Goal: Task Accomplishment & Management: Use online tool/utility

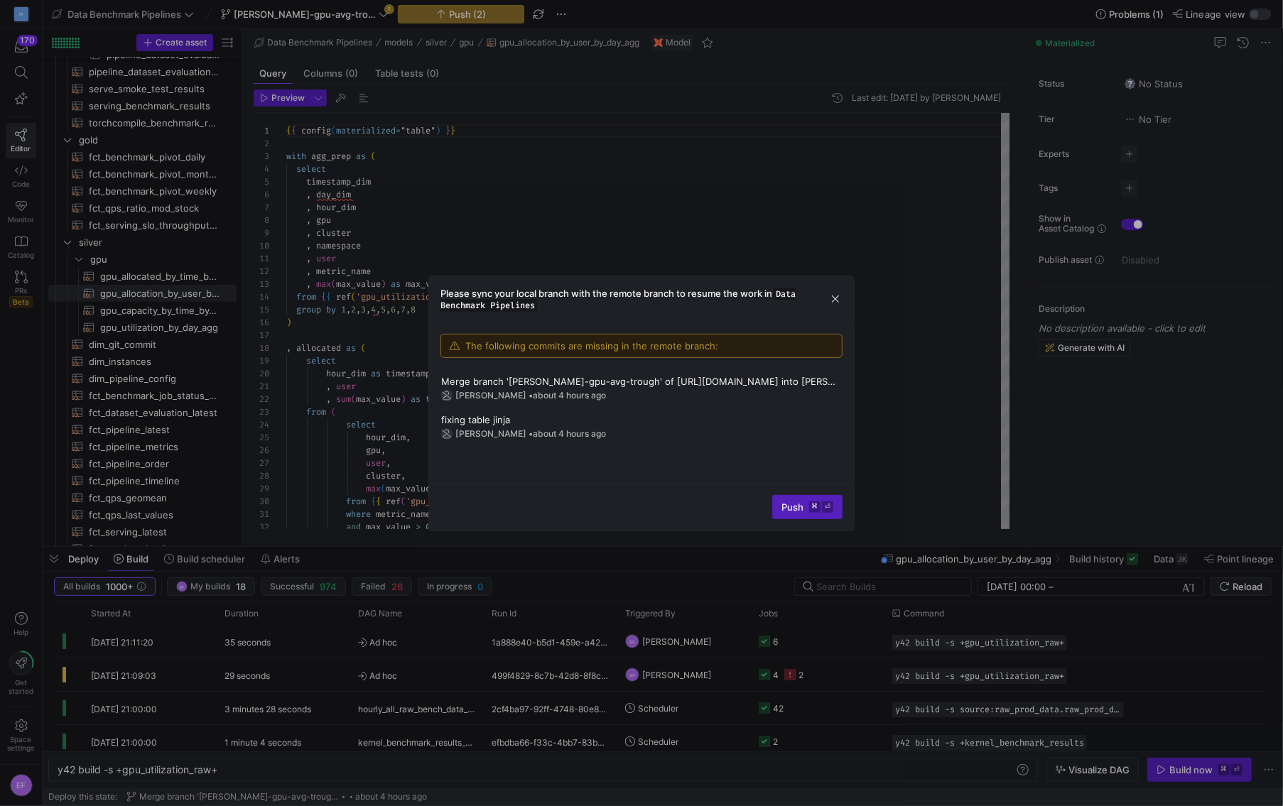
scroll to position [0, 161]
click at [444, 95] on div at bounding box center [641, 403] width 1283 height 806
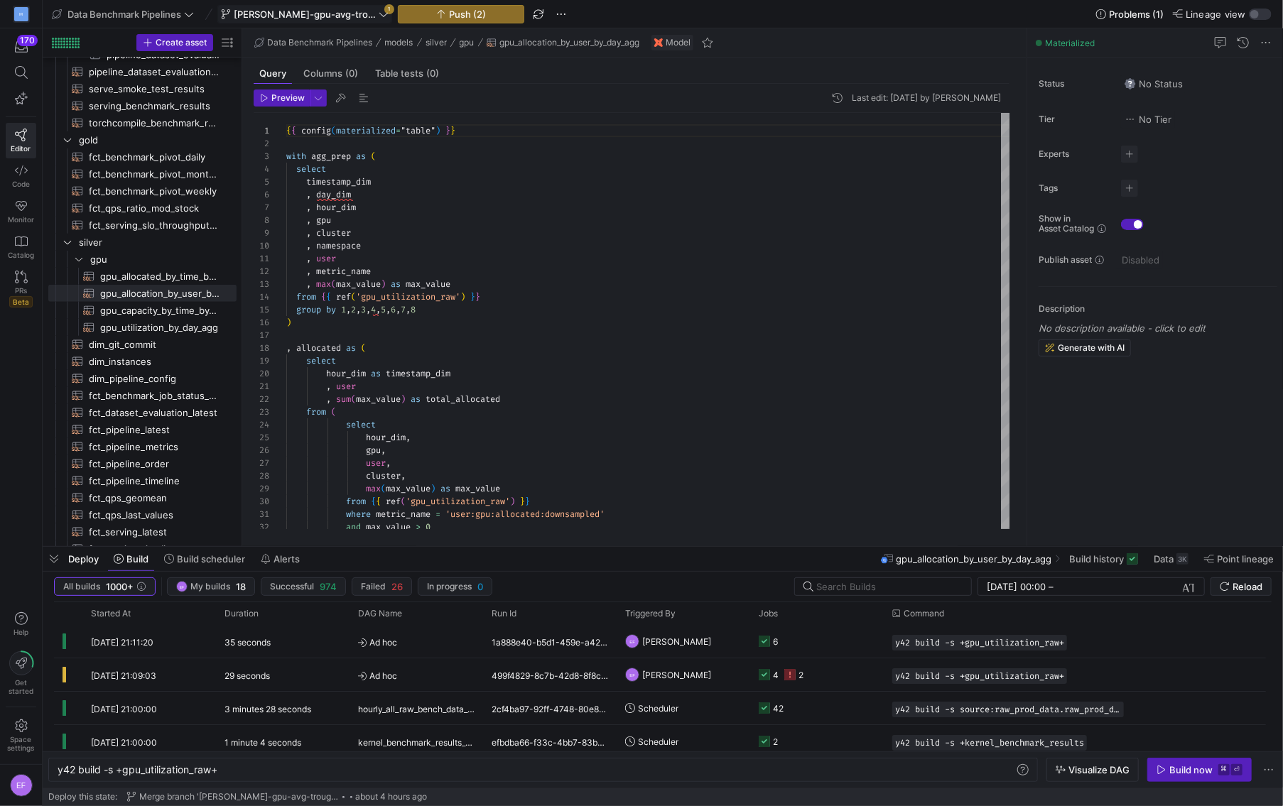
click at [342, 20] on span at bounding box center [304, 14] width 173 height 17
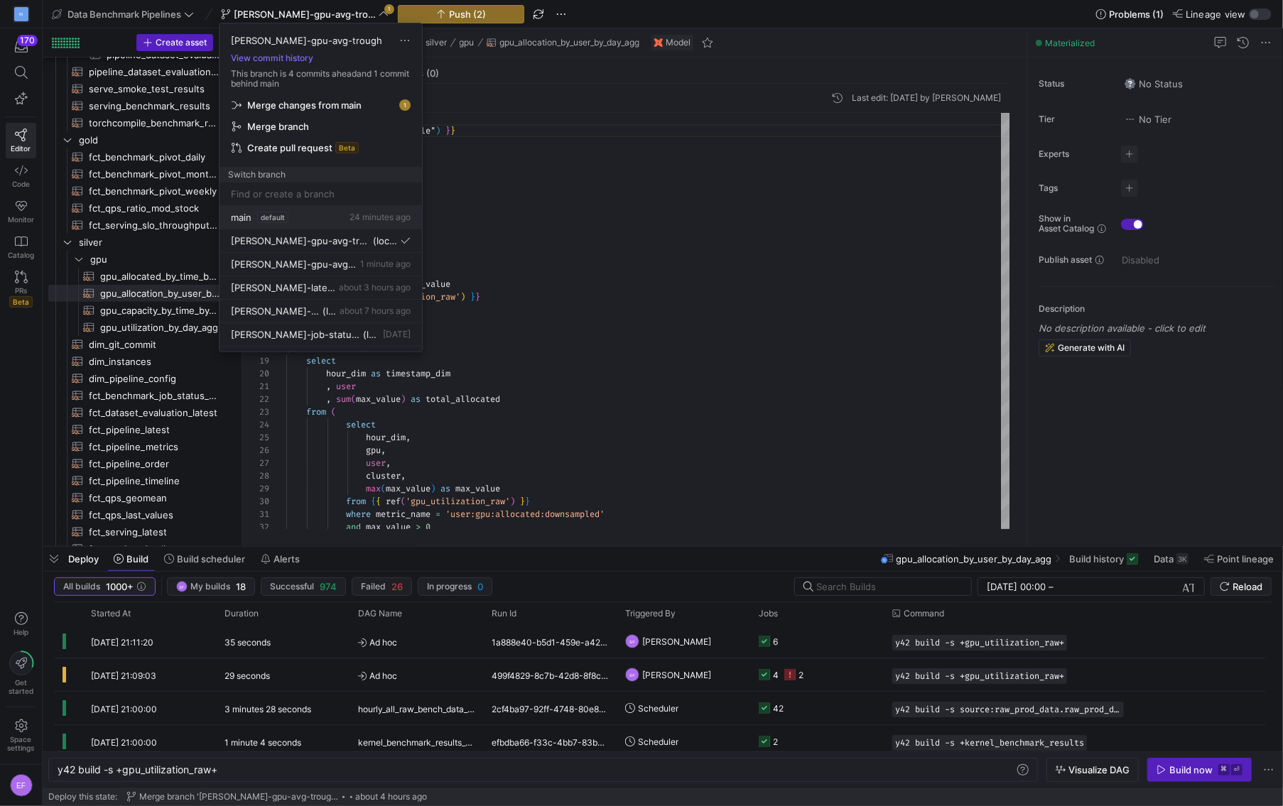
click at [242, 217] on span "main" at bounding box center [241, 217] width 21 height 11
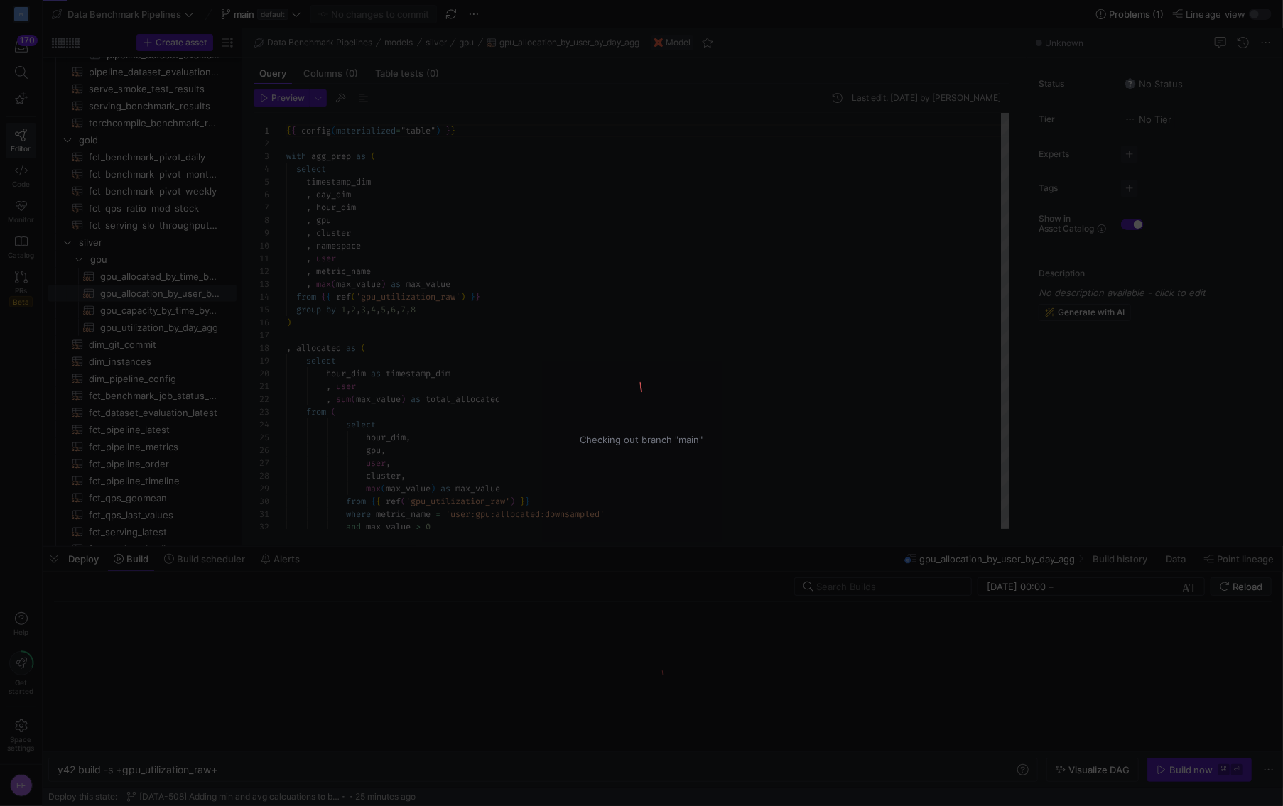
scroll to position [128, 0]
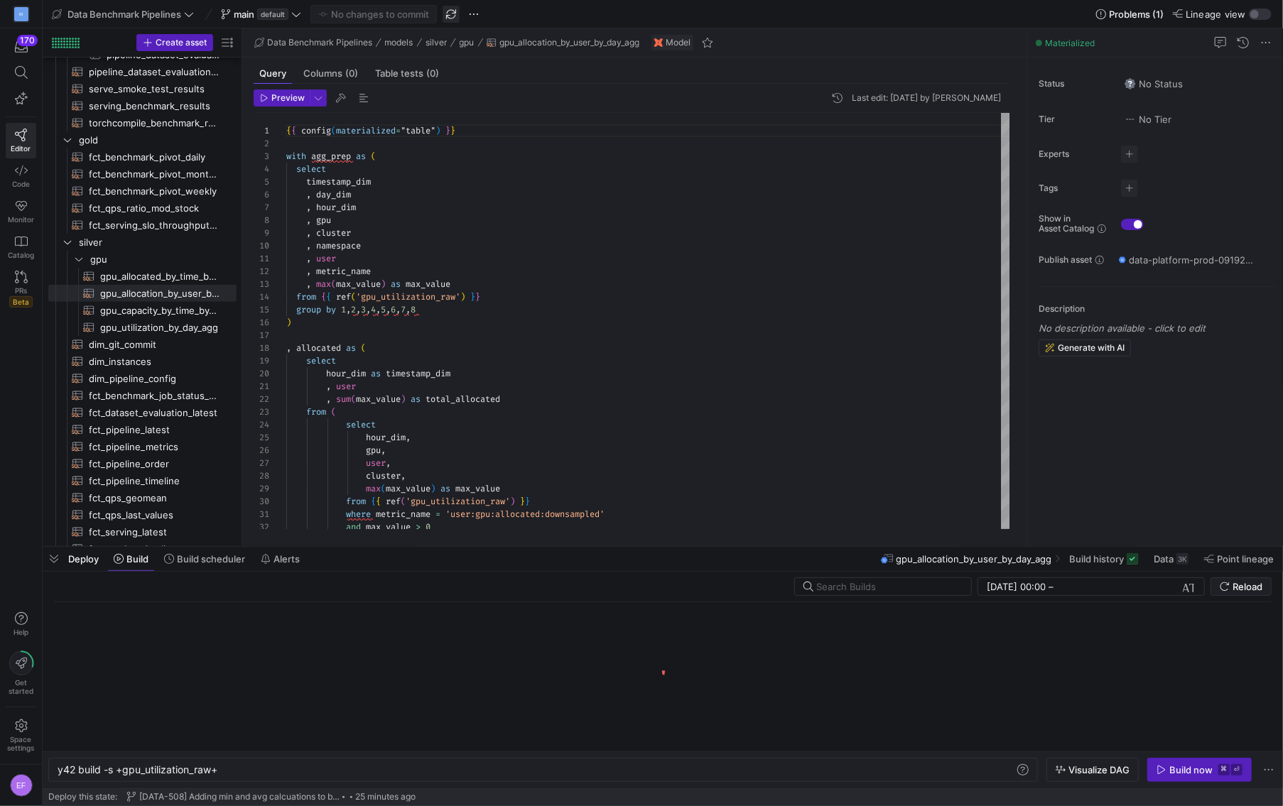
click at [450, 11] on span "button" at bounding box center [451, 14] width 17 height 17
